Goal: Task Accomplishment & Management: Use online tool/utility

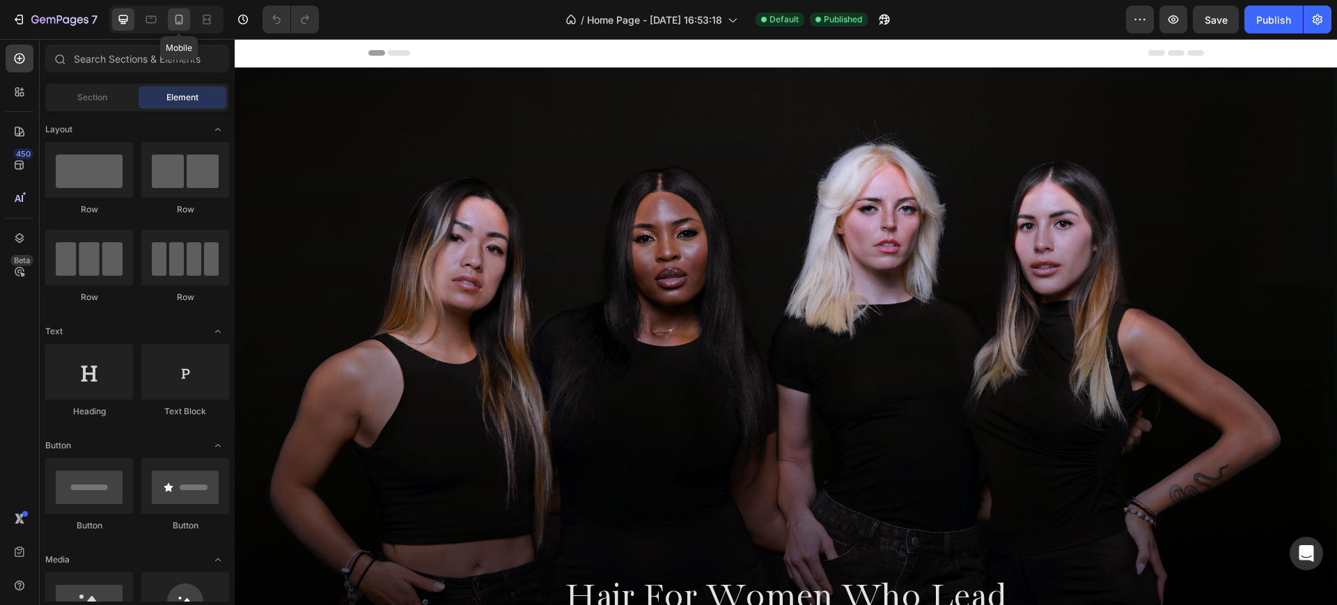
click at [178, 22] on icon at bounding box center [179, 20] width 8 height 10
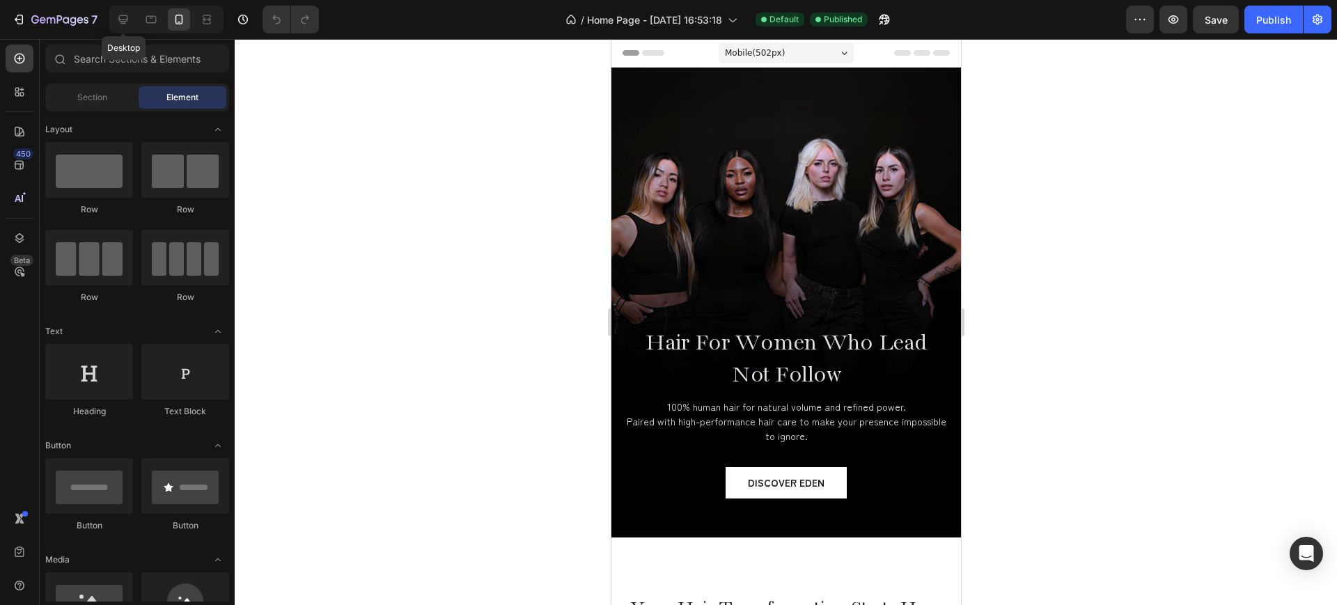
drag, startPoint x: 129, startPoint y: 19, endPoint x: 317, endPoint y: 278, distance: 319.4
click at [128, 19] on icon at bounding box center [123, 20] width 14 height 14
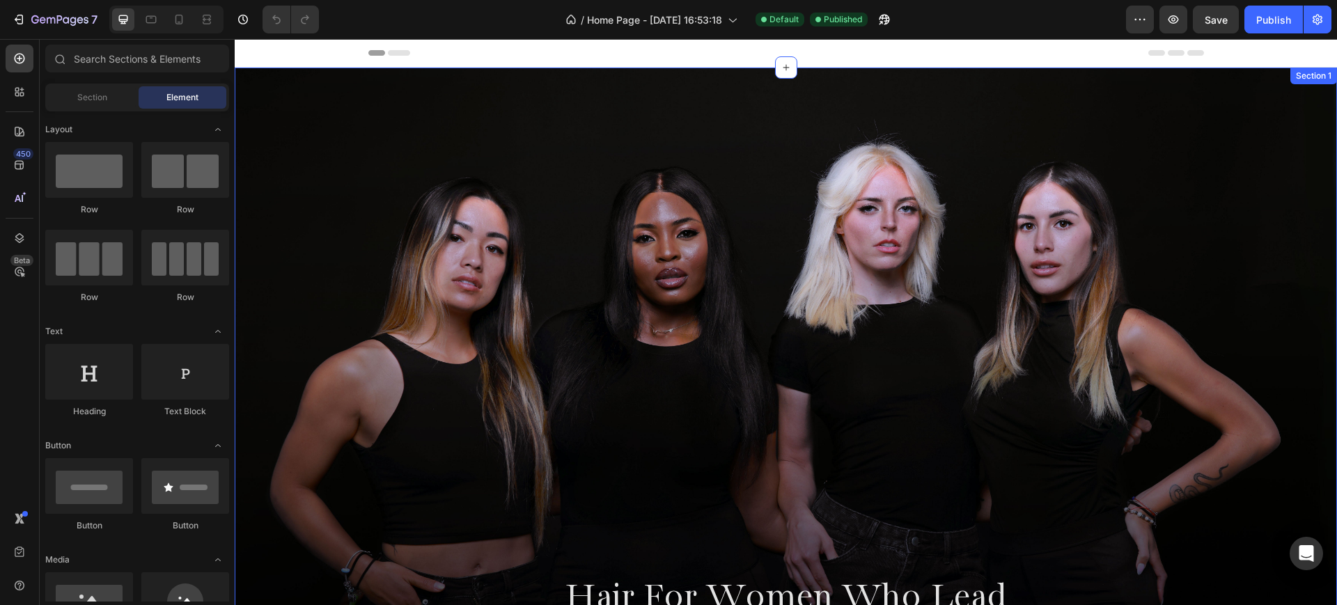
click at [1223, 555] on div "Hair For Women Who Lead Not Follow Heading 100% human hair for natural volume a…" at bounding box center [785, 565] width 1081 height 439
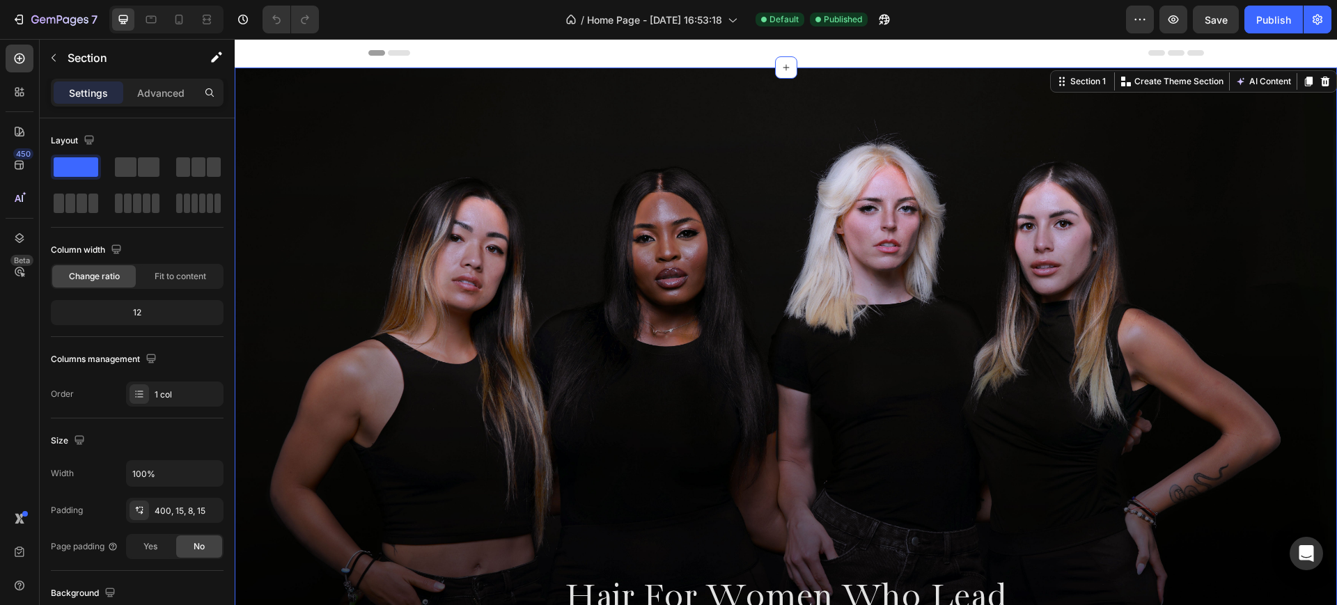
scroll to position [261, 0]
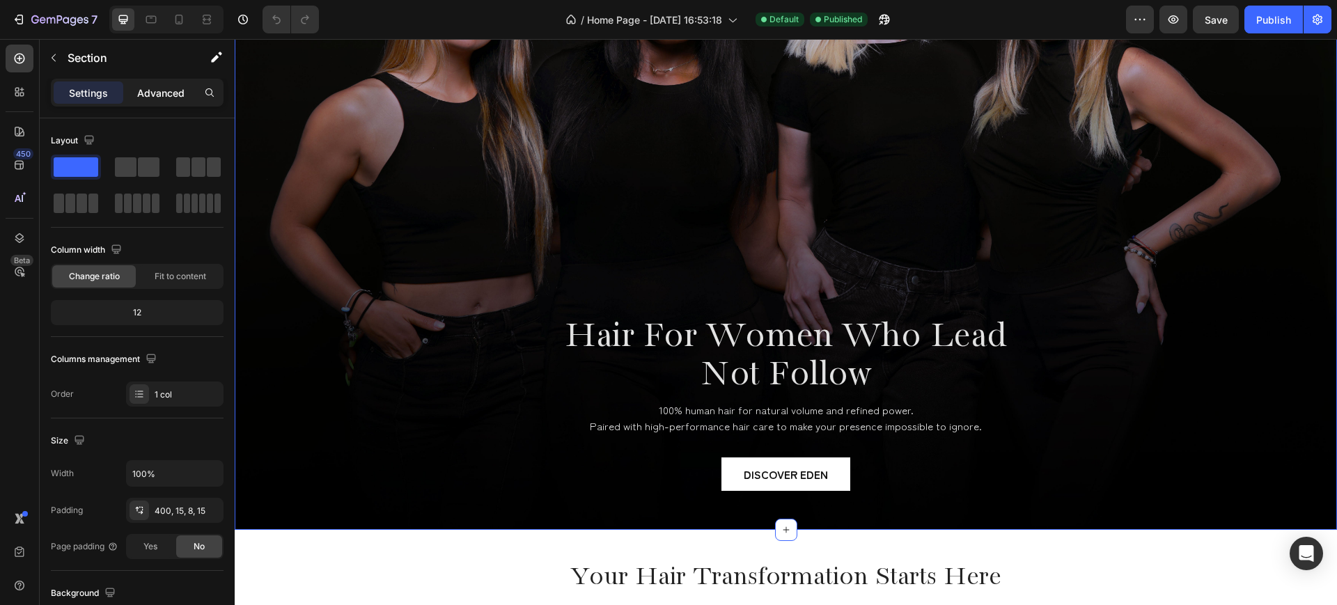
click at [166, 97] on p "Advanced" at bounding box center [160, 93] width 47 height 15
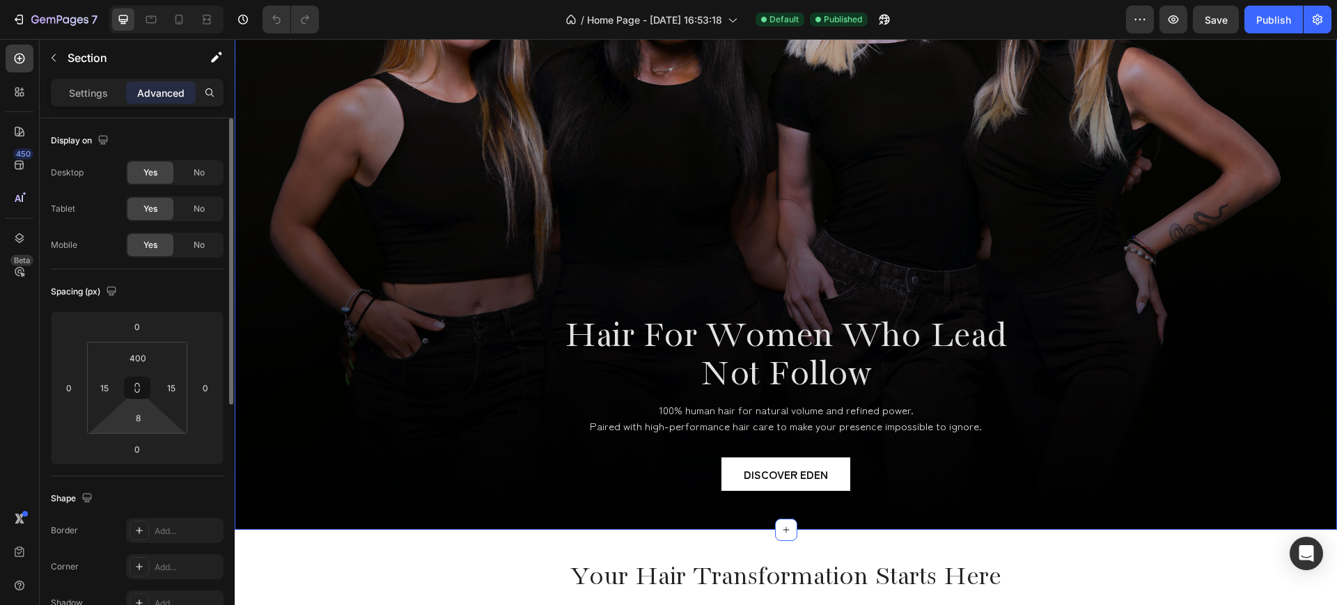
scroll to position [348, 0]
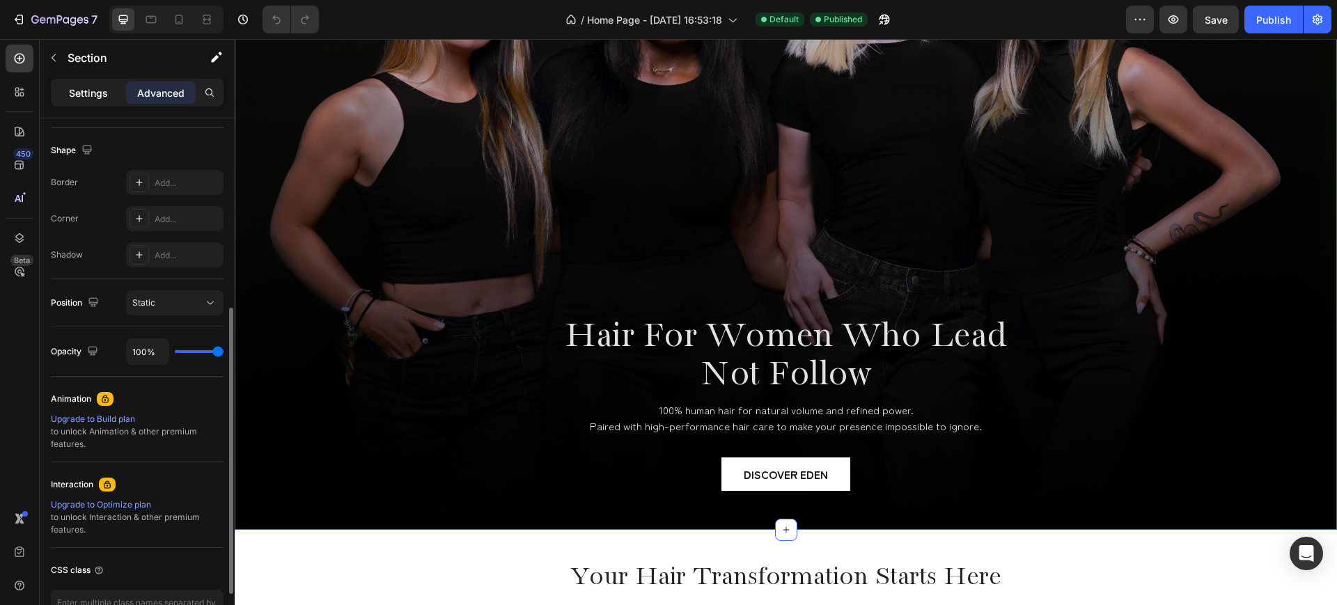
click at [82, 90] on p "Settings" at bounding box center [88, 93] width 39 height 15
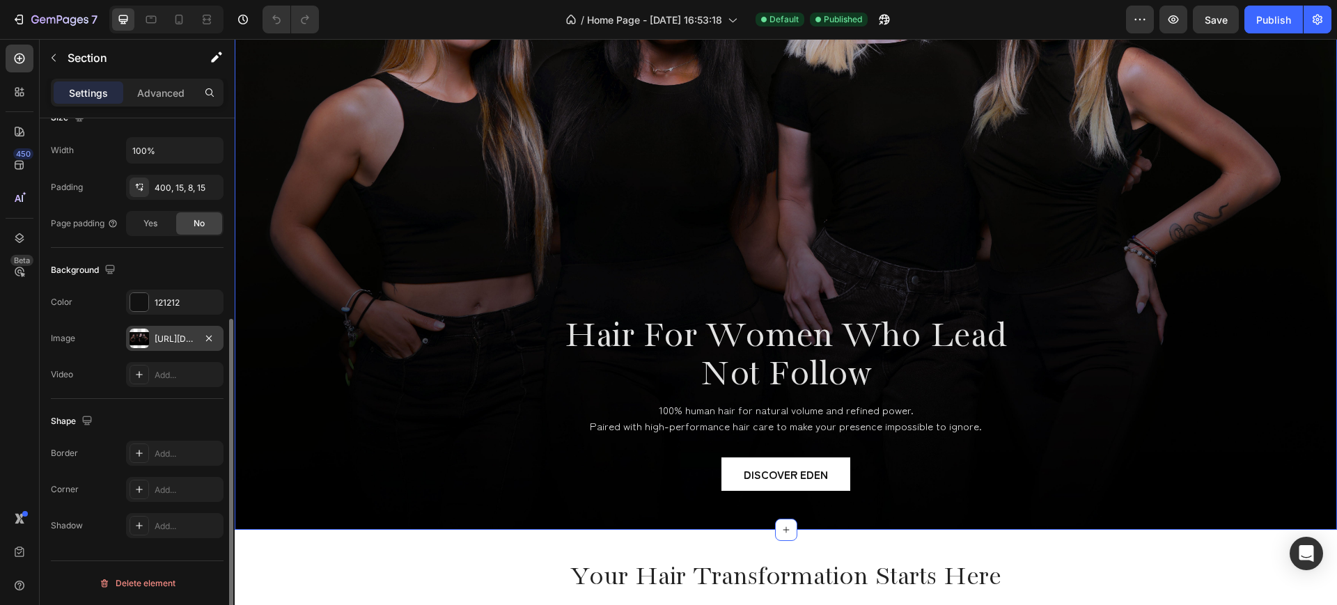
click at [165, 333] on div "[URL][DOMAIN_NAME]" at bounding box center [175, 339] width 40 height 13
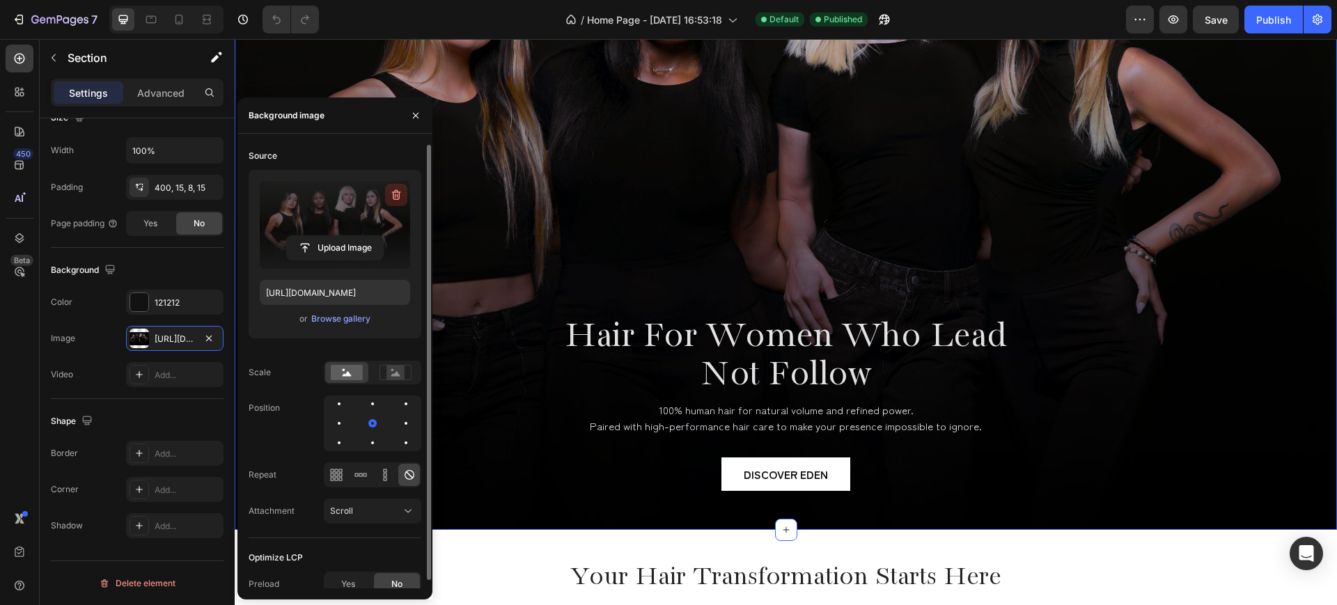
click at [397, 191] on icon "button" at bounding box center [396, 195] width 14 height 14
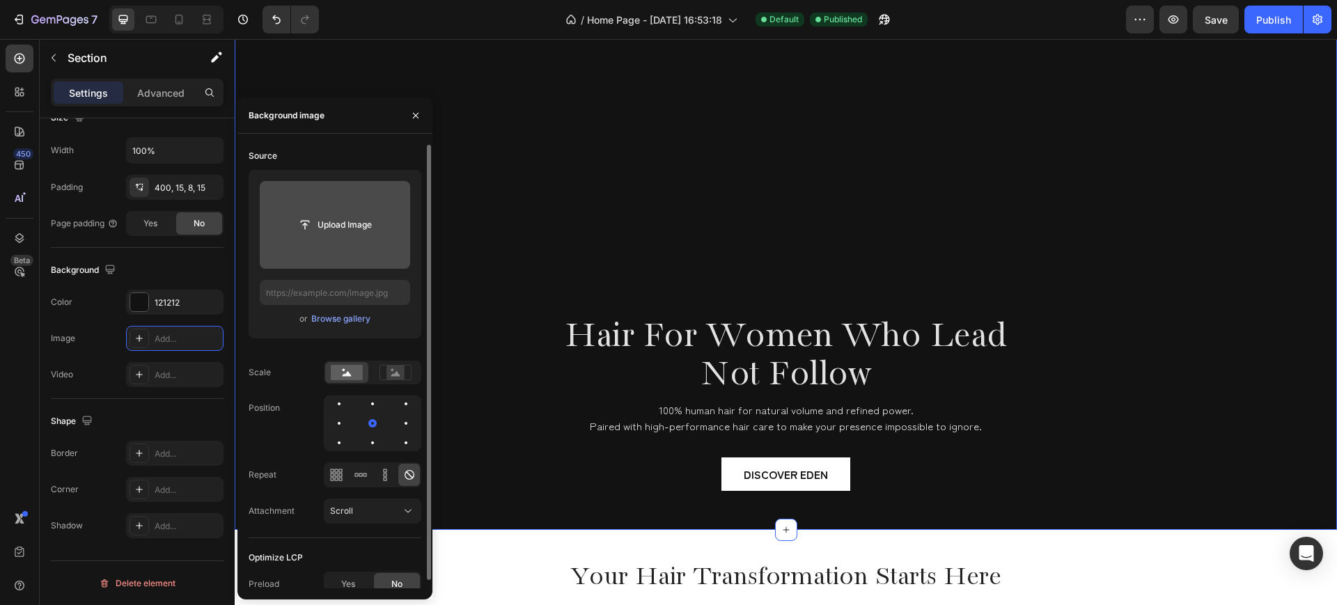
click at [347, 228] on input "file" at bounding box center [335, 225] width 96 height 24
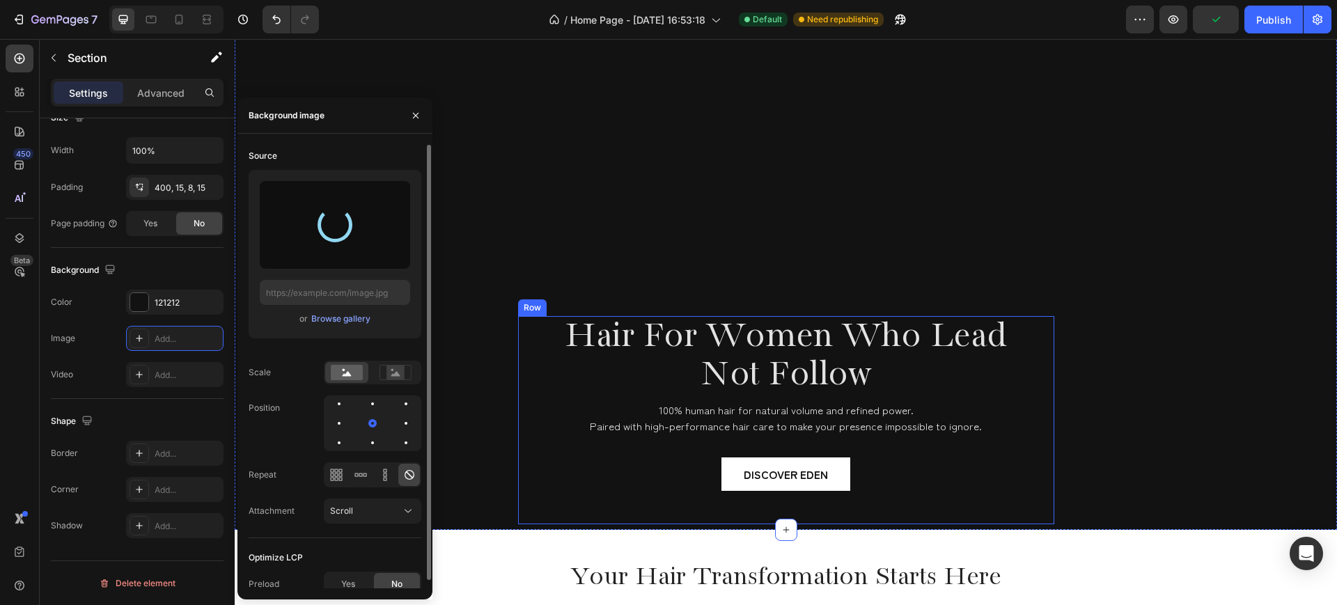
type input "[URL][DOMAIN_NAME]"
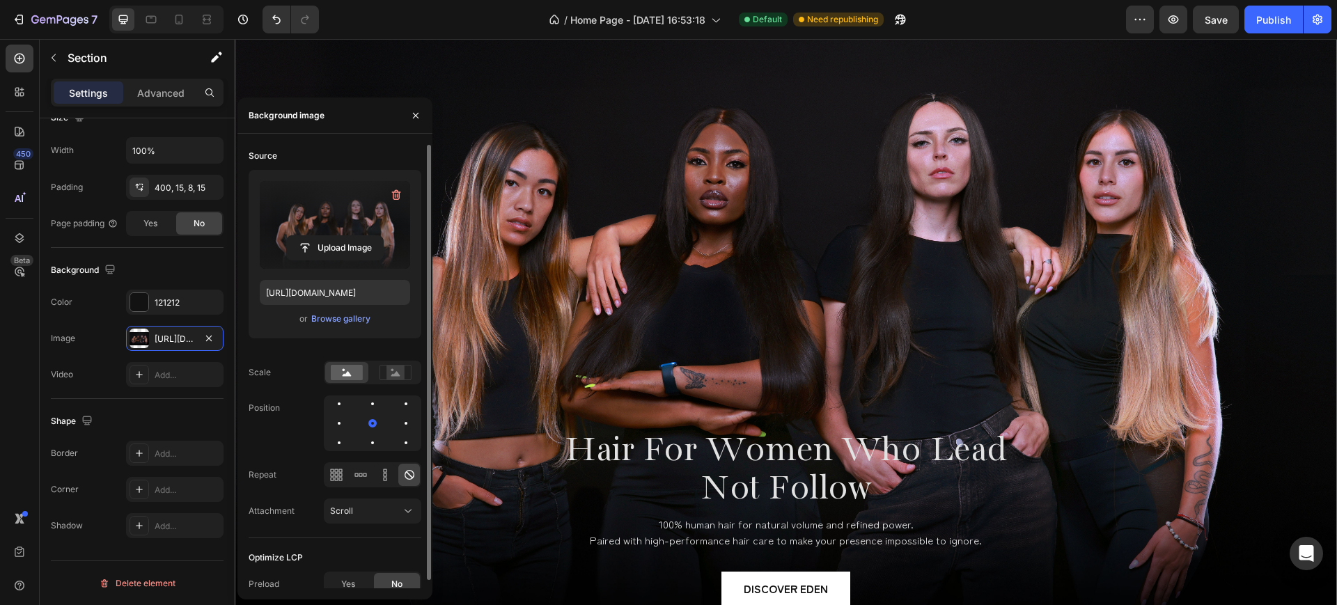
scroll to position [87, 0]
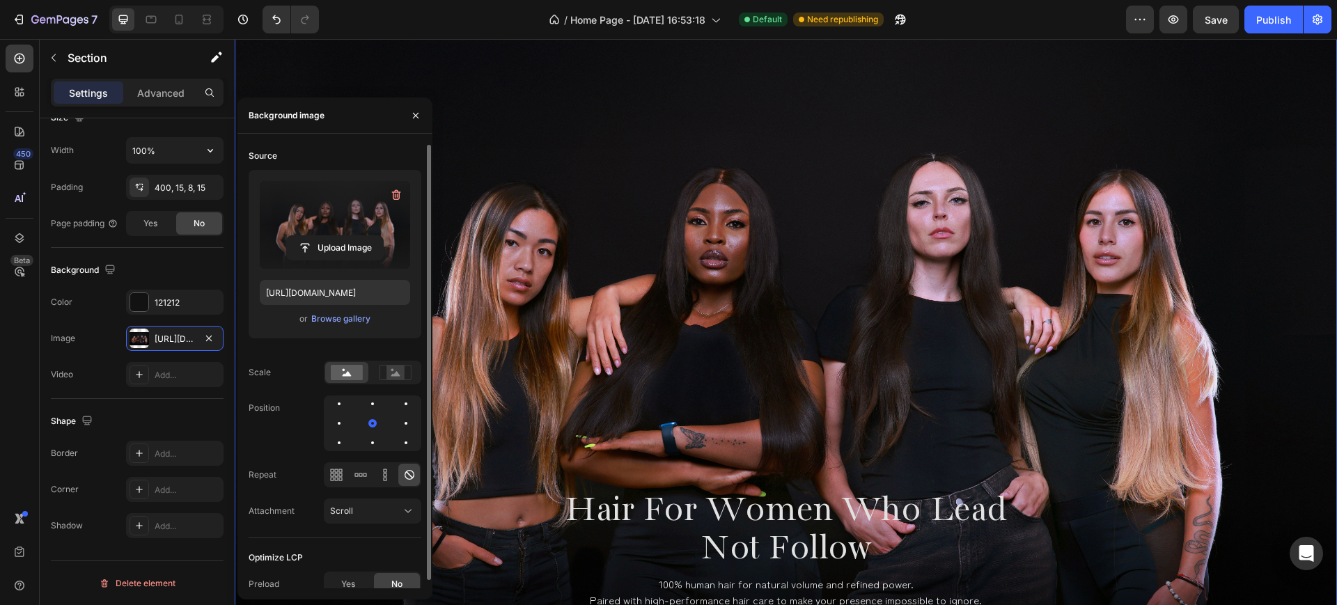
click at [168, 78] on div "Sections(18) Elements(83) Section Element Hero Section Product Detail Brands Tr…" at bounding box center [137, 322] width 195 height 566
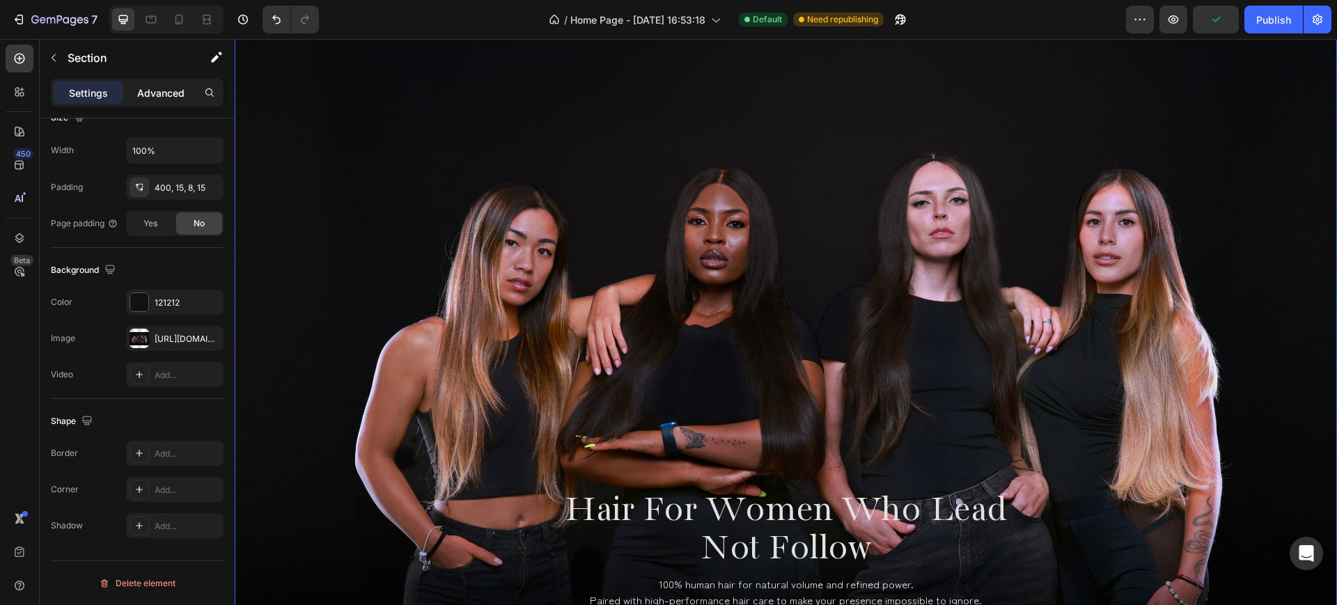
click at [164, 90] on p "Advanced" at bounding box center [160, 93] width 47 height 15
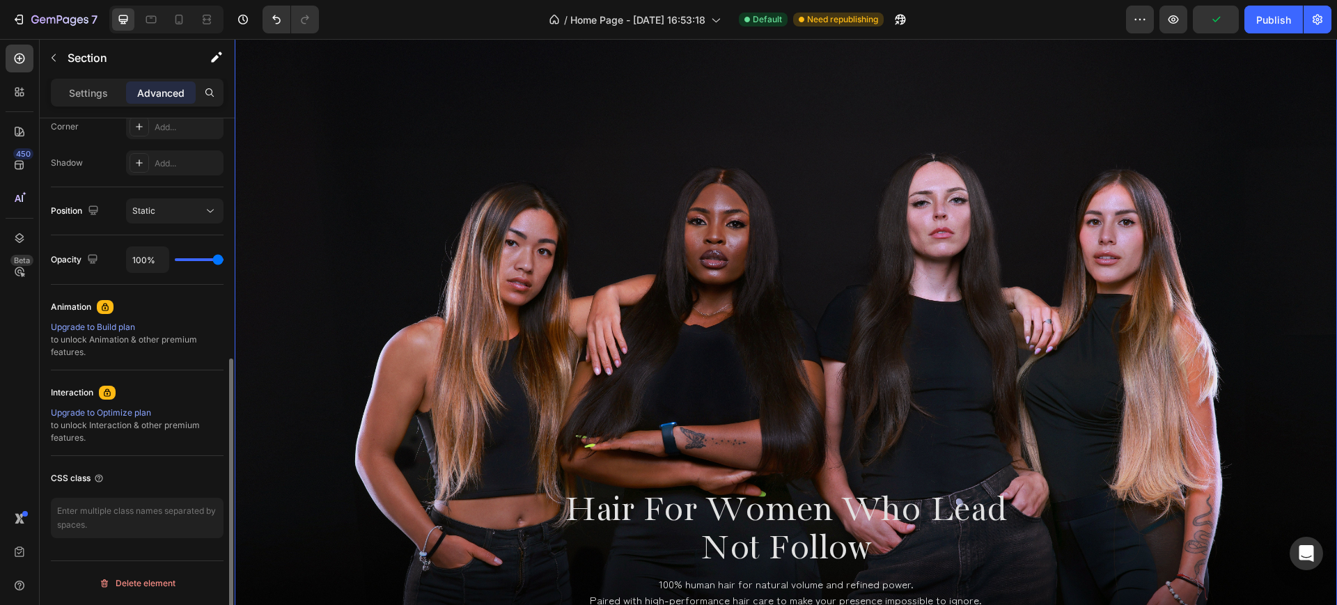
scroll to position [0, 0]
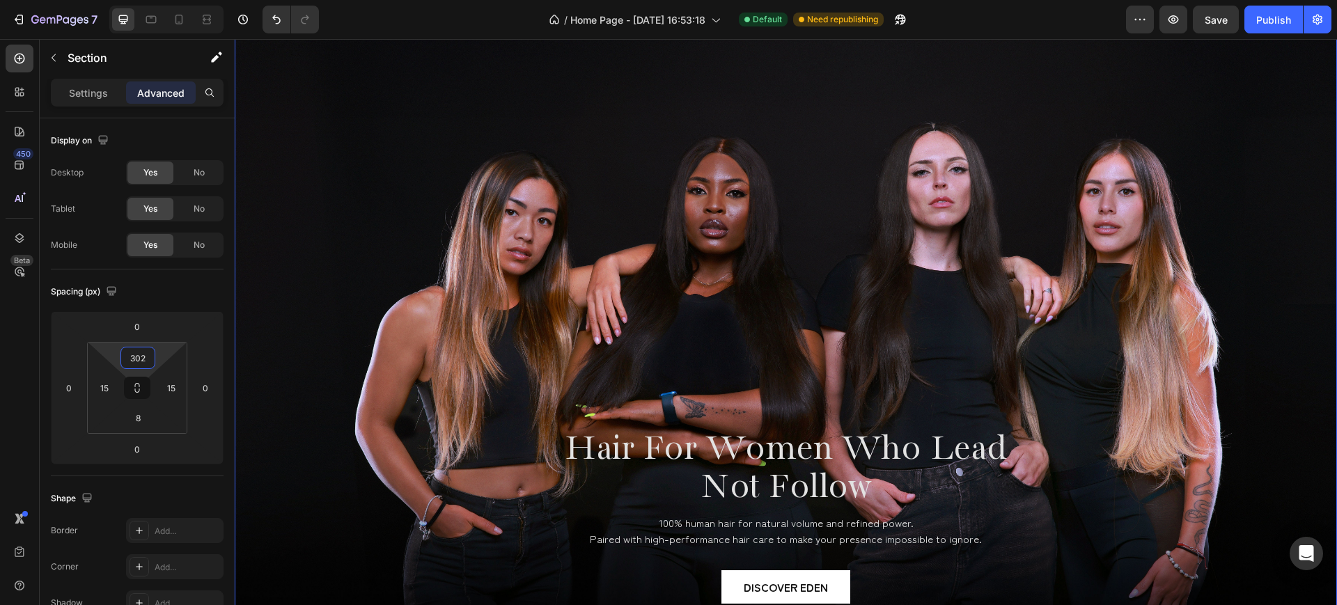
type input "300"
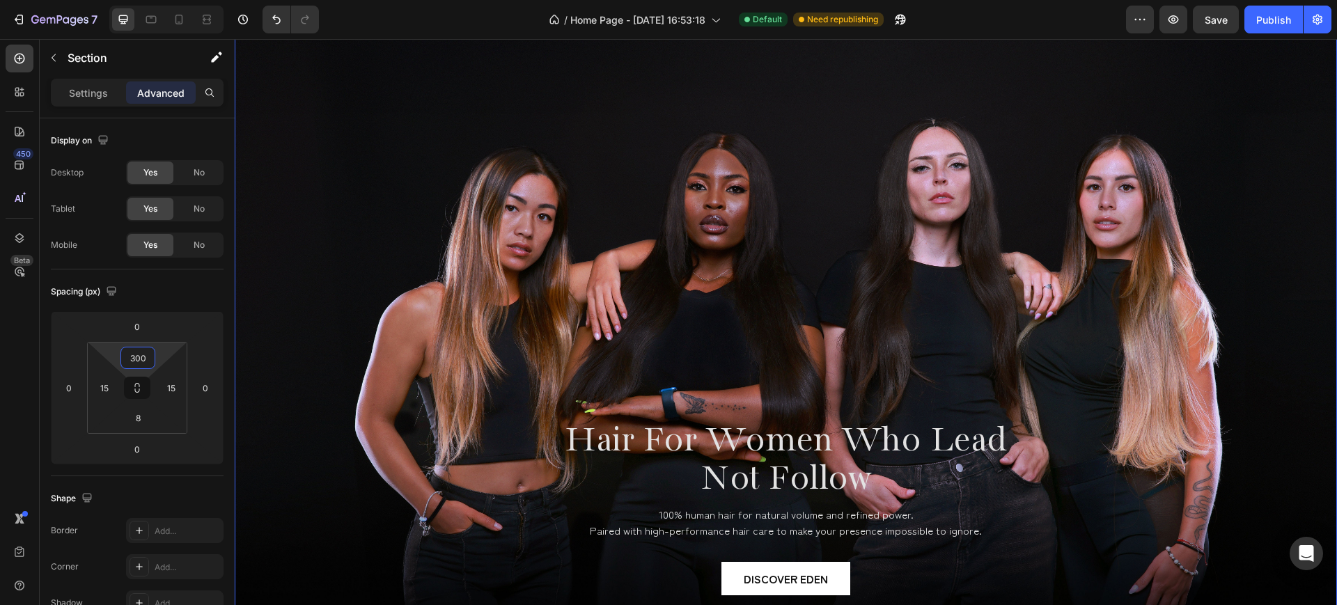
drag, startPoint x: 157, startPoint y: 354, endPoint x: 163, endPoint y: 397, distance: 43.6
click at [163, 0] on html "7 / Home Page - [DATE] 16:53:18 Default Need republishing Preview Save Publish …" at bounding box center [668, 0] width 1337 height 0
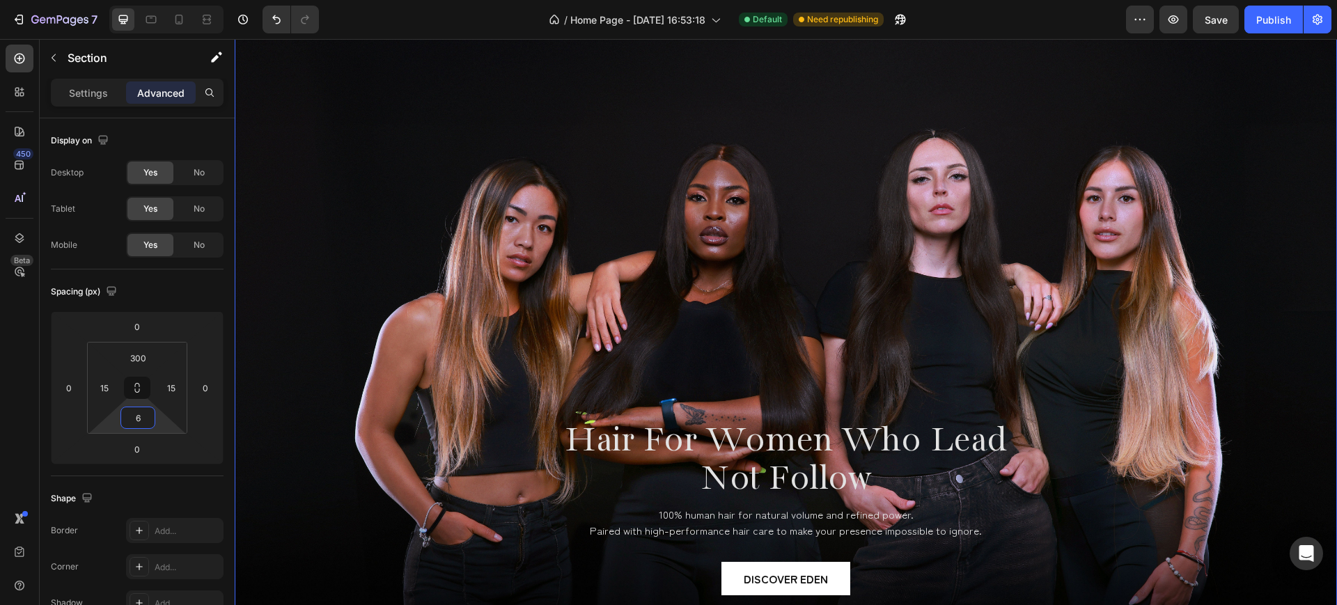
type input "0"
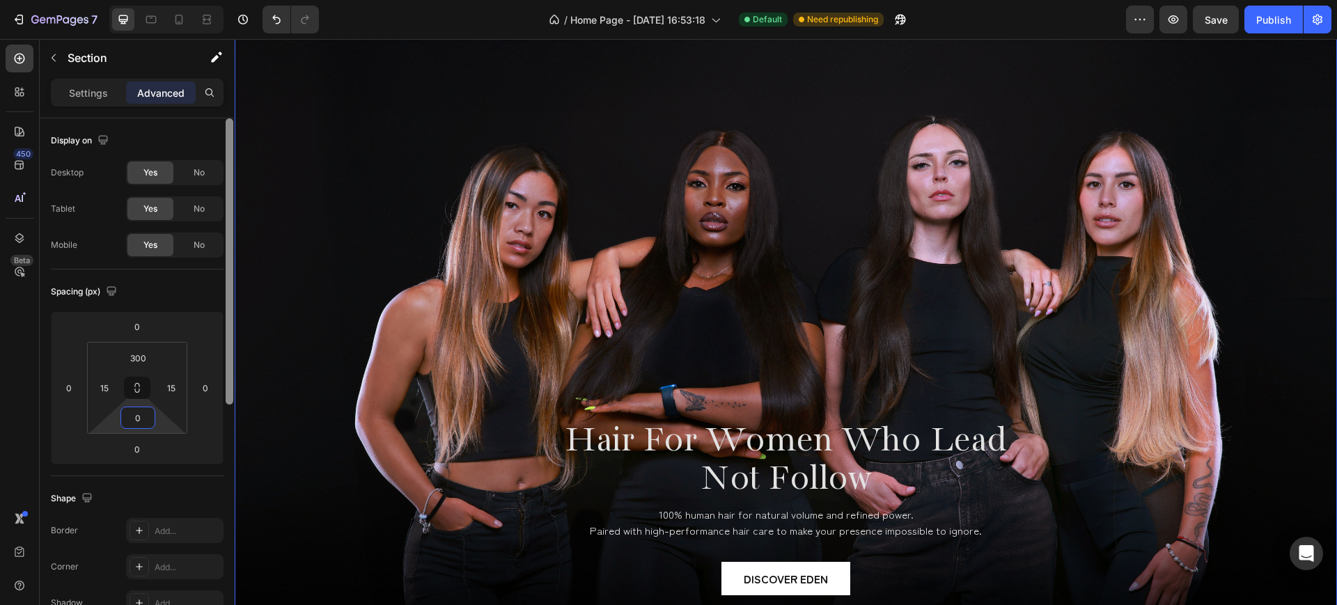
drag, startPoint x: 159, startPoint y: 424, endPoint x: 233, endPoint y: 459, distance: 81.9
click at [170, 0] on html "7 / Home Page - [DATE] 16:53:18 Default Need republishing Preview Save Publish …" at bounding box center [668, 0] width 1337 height 0
click at [1280, 30] on button "Publish" at bounding box center [1273, 20] width 58 height 28
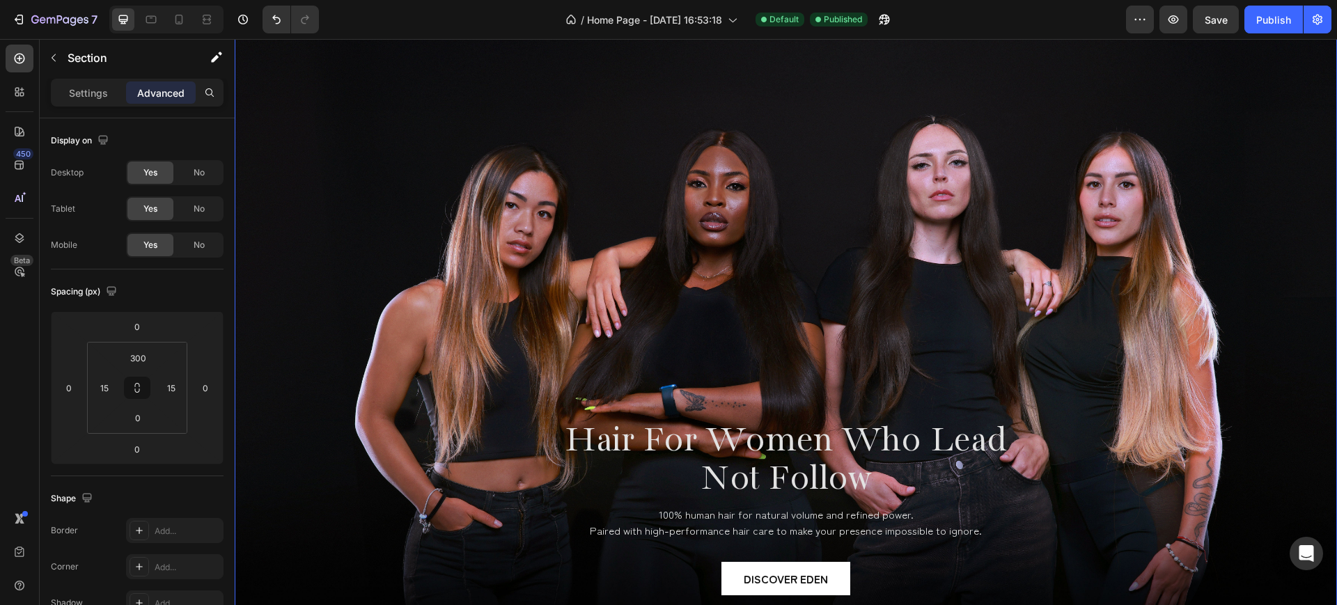
click at [398, 118] on div "Hair For Women Who Lead Not Follow Heading 100% human hair for natural volume a…" at bounding box center [786, 305] width 1102 height 648
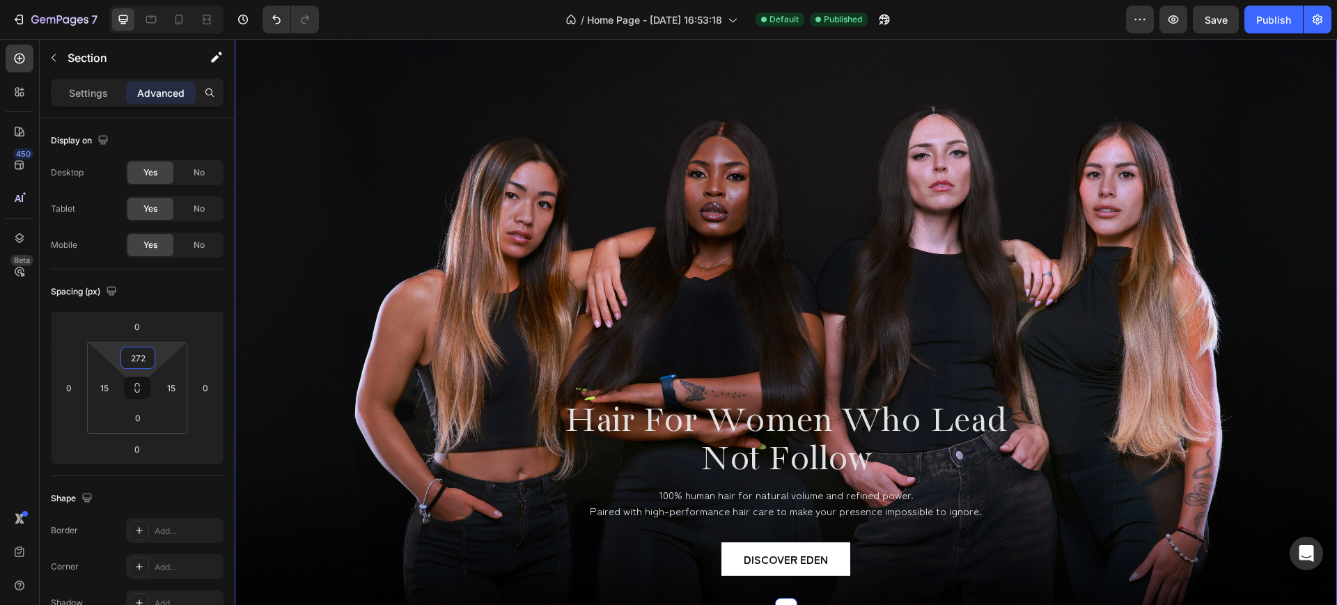
type input "270"
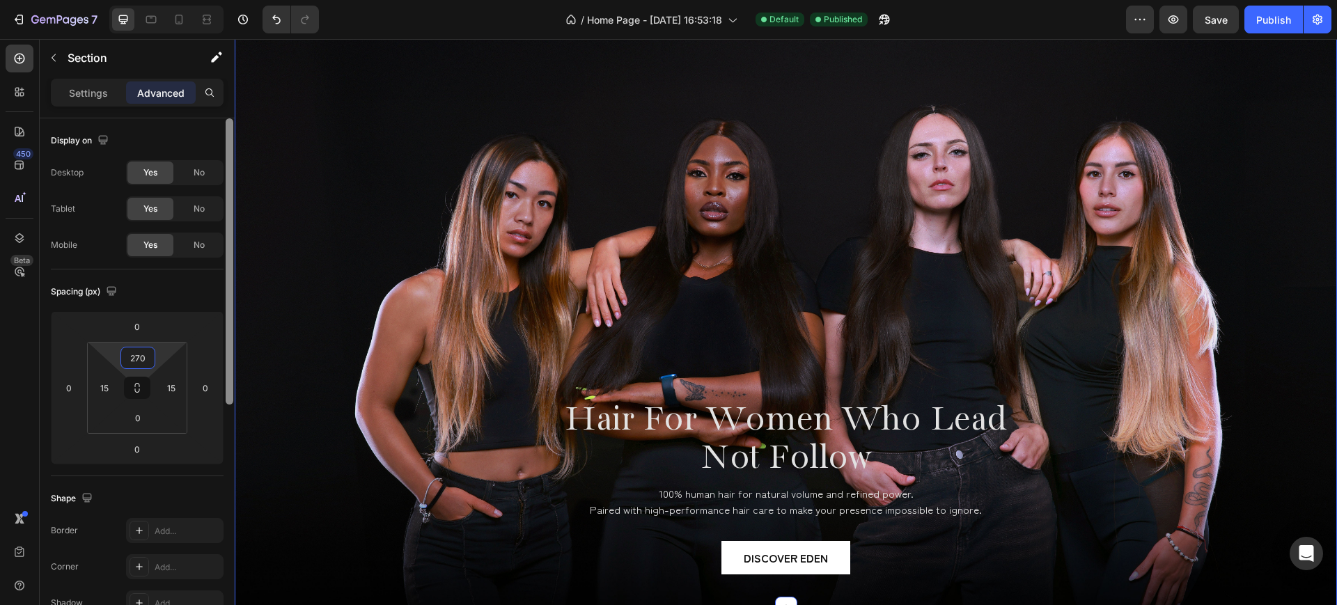
drag, startPoint x: 162, startPoint y: 347, endPoint x: 229, endPoint y: 358, distance: 68.3
click at [171, 0] on html "7 / Home Page - [DATE] 16:53:18 Default Published Preview Save Publish 450 Beta…" at bounding box center [668, 0] width 1337 height 0
click at [1273, 22] on div "Publish" at bounding box center [1273, 20] width 35 height 15
click at [506, 276] on div "Hair For Women Who Lead Not Follow Heading 100% human hair for natural volume a…" at bounding box center [785, 387] width 1081 height 439
